Goal: Contribute content: Add original content to the website for others to see

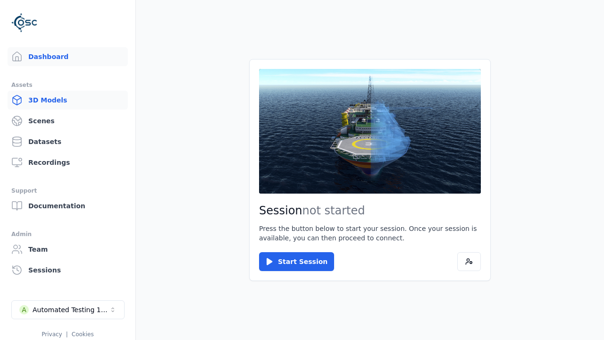
click at [67, 100] on link "3D Models" at bounding box center [68, 100] width 120 height 19
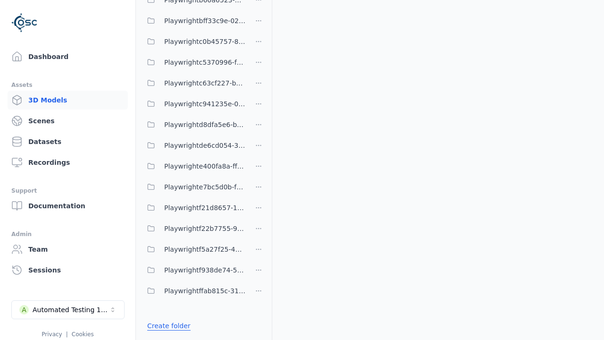
click at [168, 326] on link "Create folder" at bounding box center [168, 325] width 43 height 9
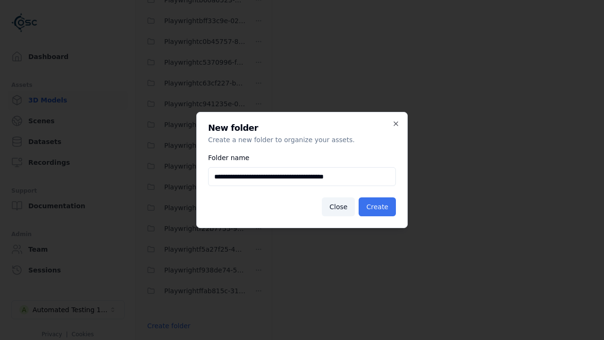
type input "**********"
click at [377, 207] on button "Create" at bounding box center [377, 206] width 37 height 19
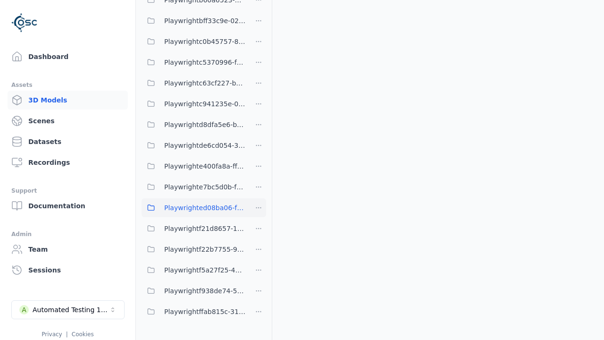
click at [194, 208] on span "Playwrighted08ba06-f6ab-4918-b6e7-fc621a953ca3" at bounding box center [204, 207] width 81 height 11
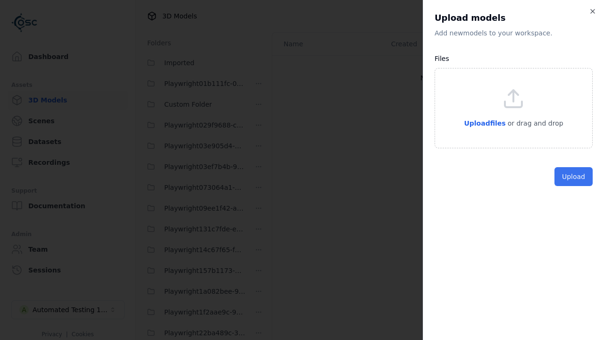
click at [576, 186] on button "Upload" at bounding box center [574, 176] width 38 height 19
